Goal: Check status: Check status

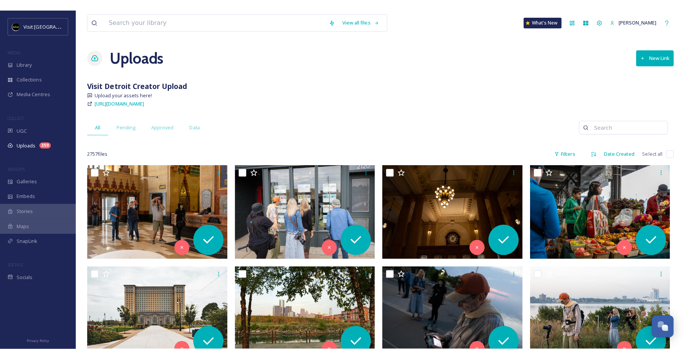
scroll to position [753, 0]
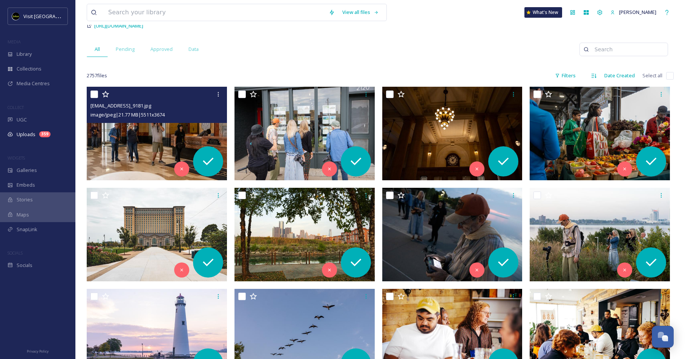
scroll to position [68, 0]
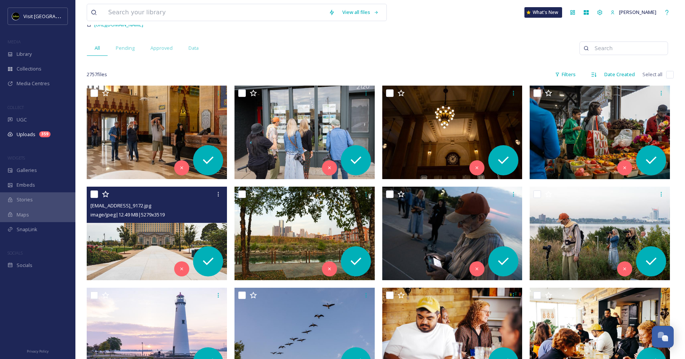
click at [148, 214] on span "image/jpeg | 12.49 MB | 5279 x 3519" at bounding box center [127, 214] width 74 height 7
click at [153, 257] on img at bounding box center [157, 233] width 140 height 93
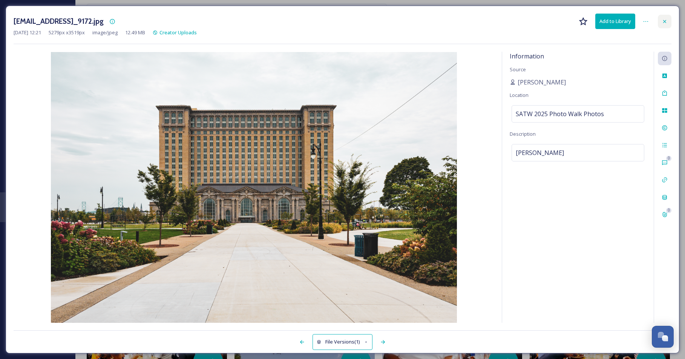
click at [667, 20] on div at bounding box center [665, 22] width 14 height 14
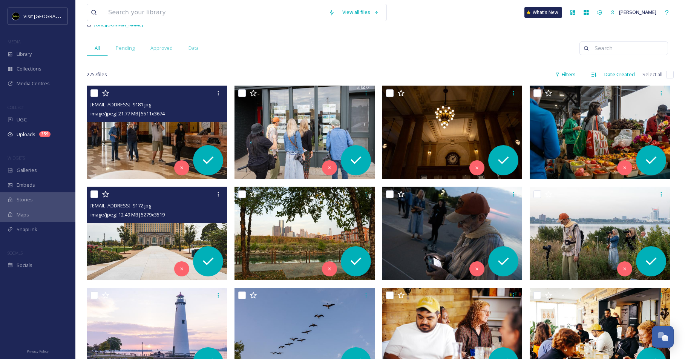
click at [190, 124] on img at bounding box center [157, 132] width 140 height 93
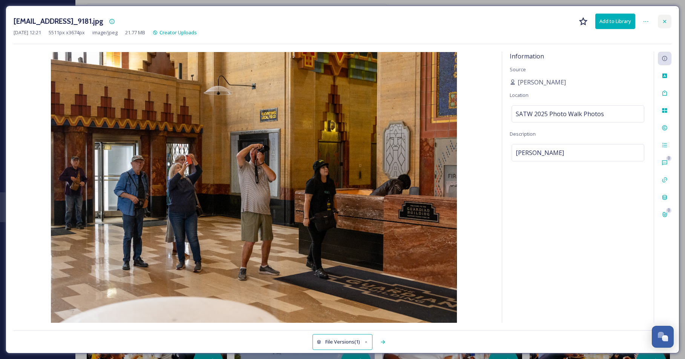
click at [664, 21] on icon at bounding box center [664, 21] width 3 height 3
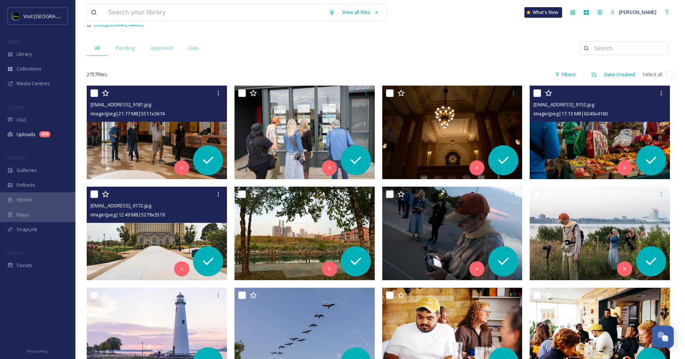
click at [595, 146] on img at bounding box center [599, 132] width 140 height 93
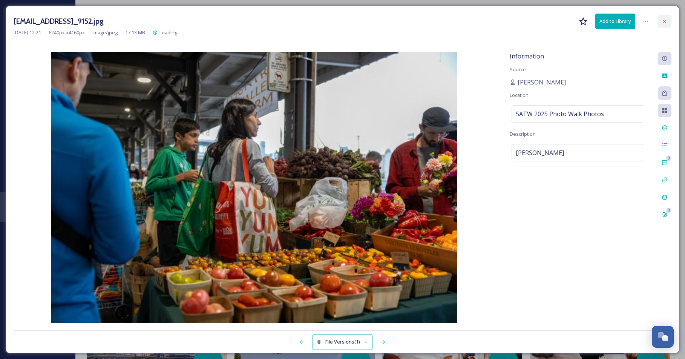
click at [665, 23] on icon at bounding box center [664, 21] width 6 height 6
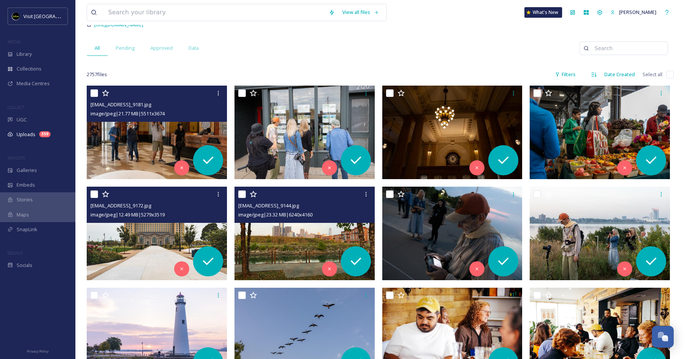
click at [325, 226] on img at bounding box center [304, 233] width 140 height 93
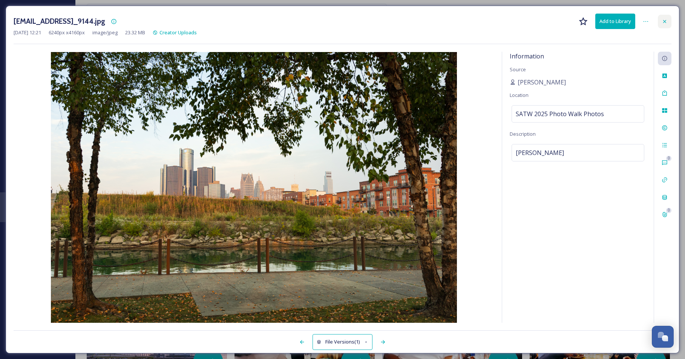
click at [661, 16] on div at bounding box center [665, 22] width 14 height 14
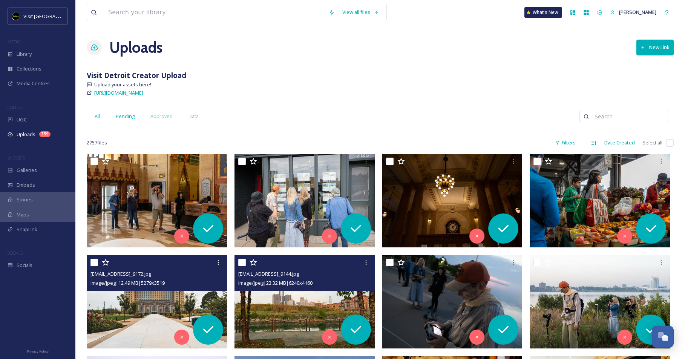
click at [132, 118] on span "Pending" at bounding box center [125, 116] width 19 height 7
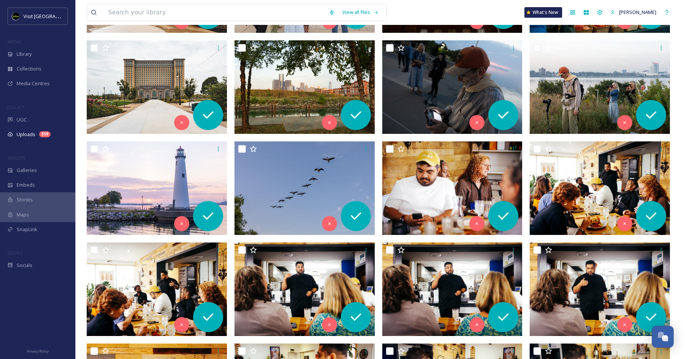
scroll to position [34, 0]
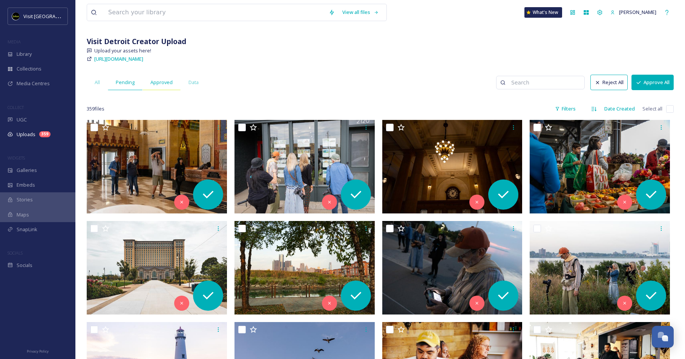
click at [164, 83] on span "Approved" at bounding box center [161, 82] width 22 height 7
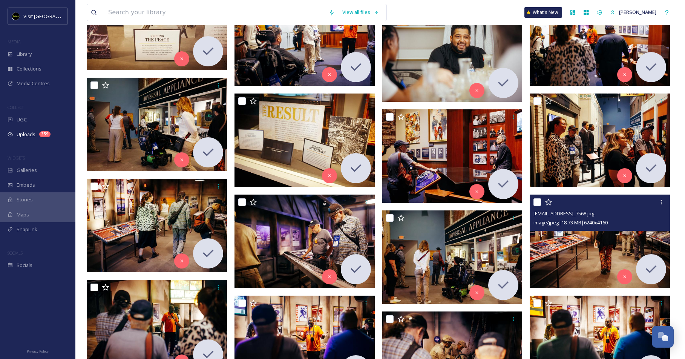
scroll to position [1457, 0]
